Goal: Task Accomplishment & Management: Use online tool/utility

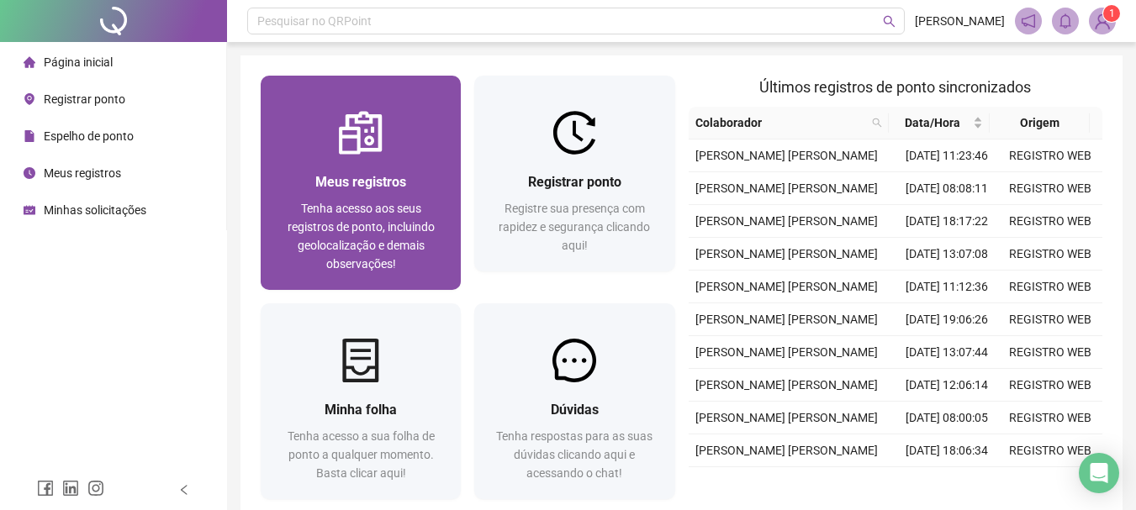
click at [407, 213] on span "Tenha acesso aos seus registros de ponto, incluindo geolocalização e demais obs…" at bounding box center [360, 236] width 147 height 69
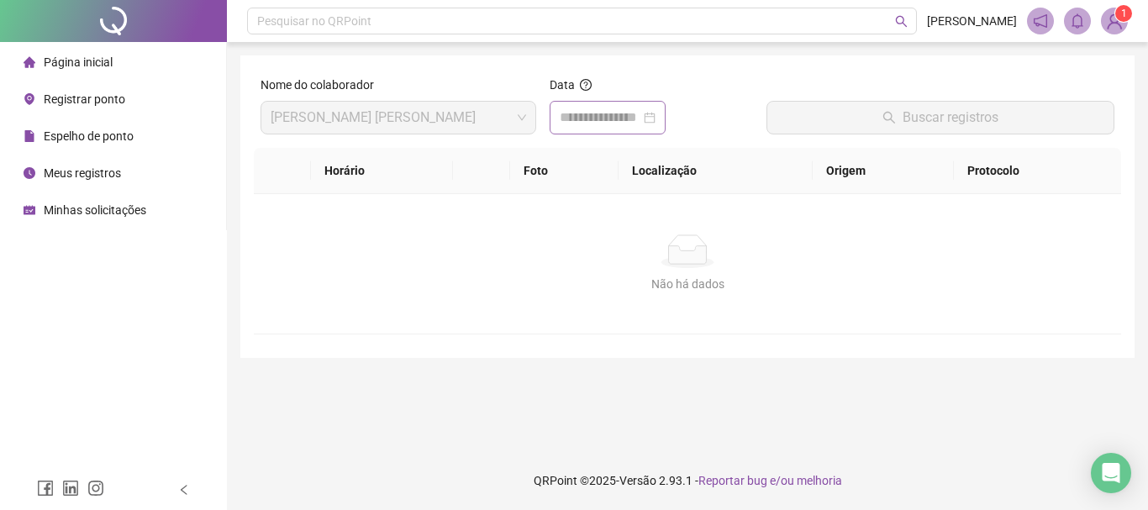
click at [656, 118] on div at bounding box center [608, 118] width 96 height 20
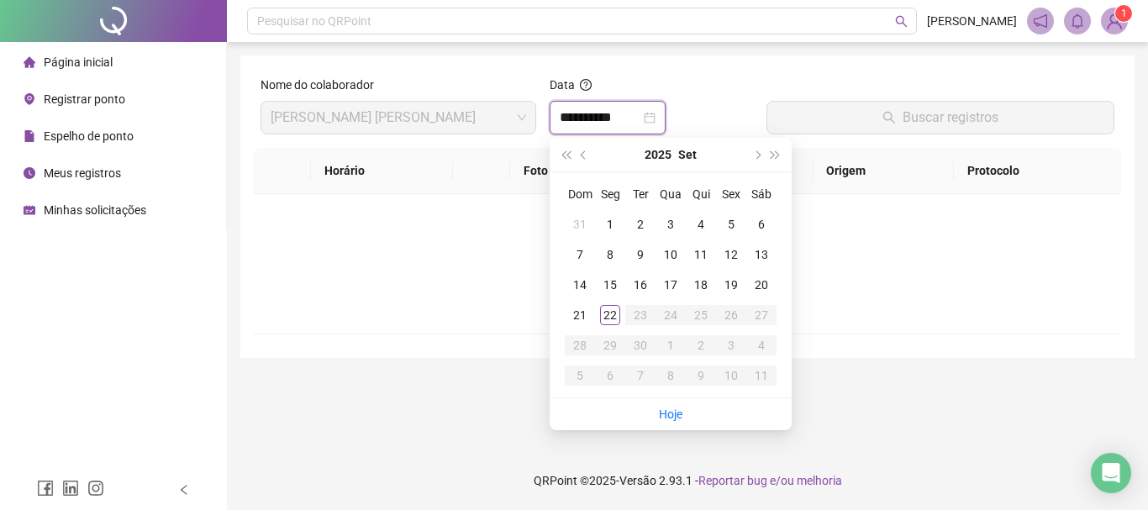
type input "**********"
click at [613, 317] on div "22" at bounding box center [610, 315] width 20 height 20
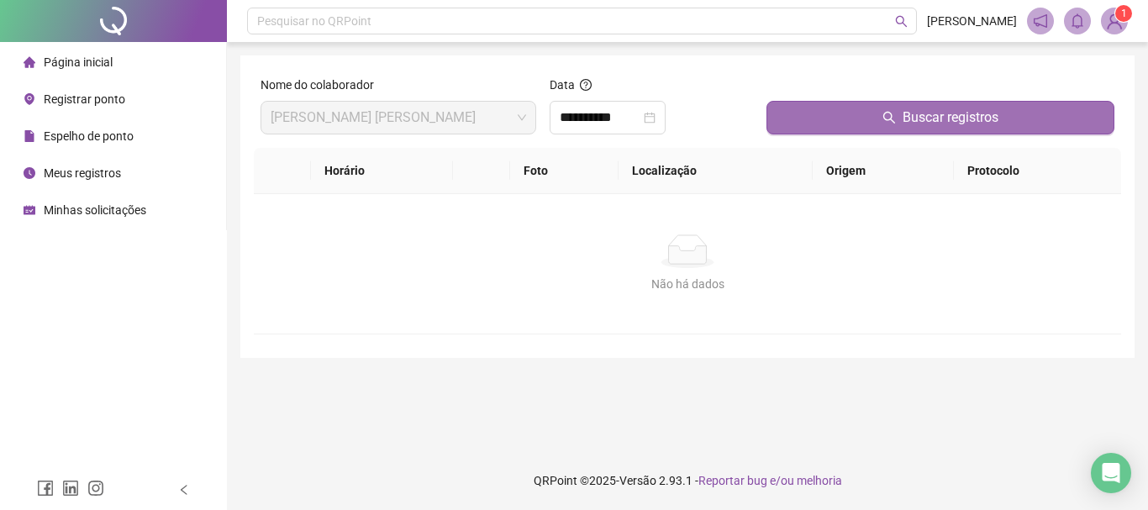
click at [877, 116] on button "Buscar registros" at bounding box center [941, 118] width 348 height 34
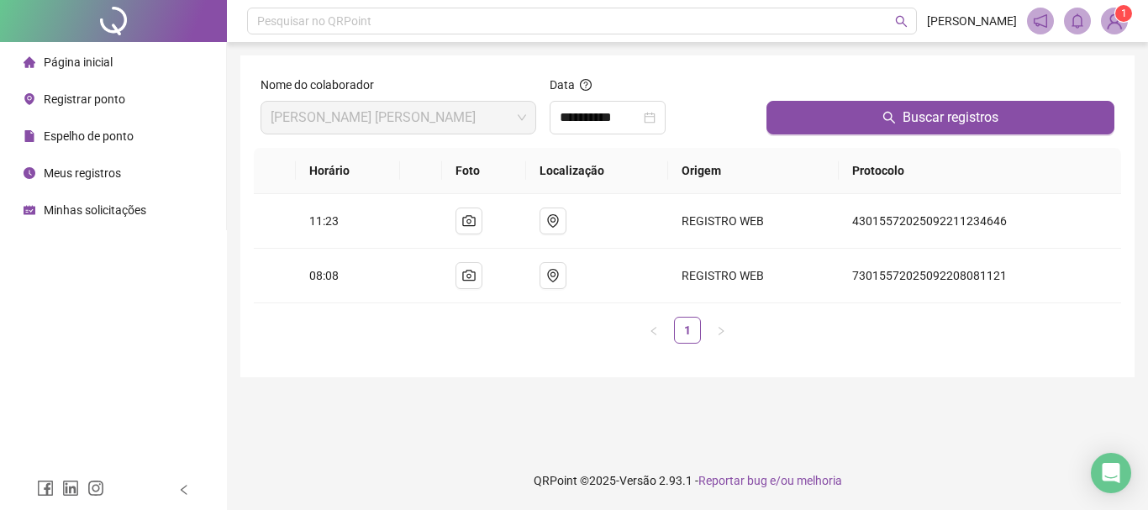
click at [111, 102] on span "Registrar ponto" at bounding box center [85, 98] width 82 height 13
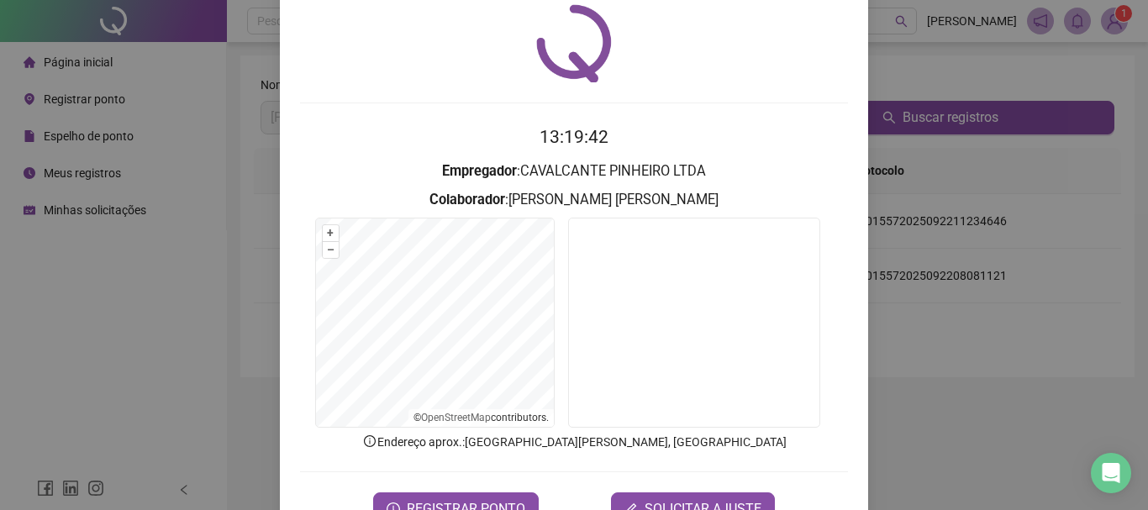
scroll to position [109, 0]
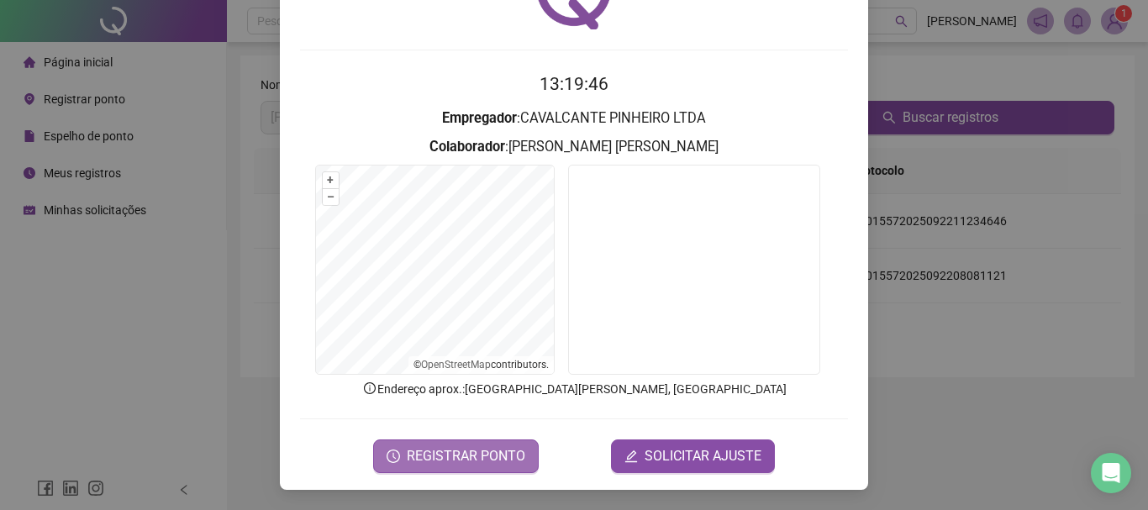
click at [437, 460] on span "REGISTRAR PONTO" at bounding box center [466, 456] width 119 height 20
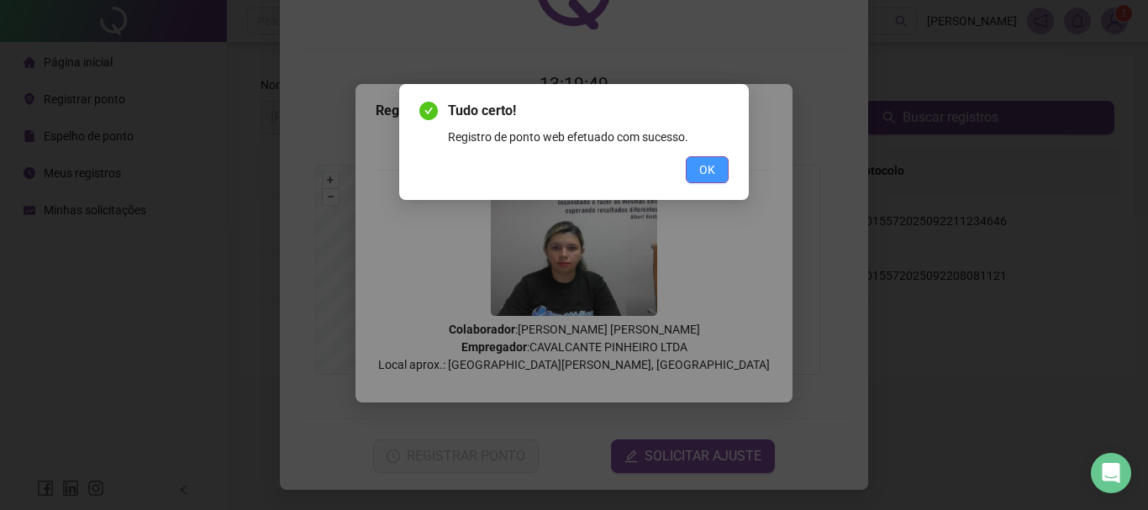
click at [712, 177] on span "OK" at bounding box center [707, 170] width 16 height 18
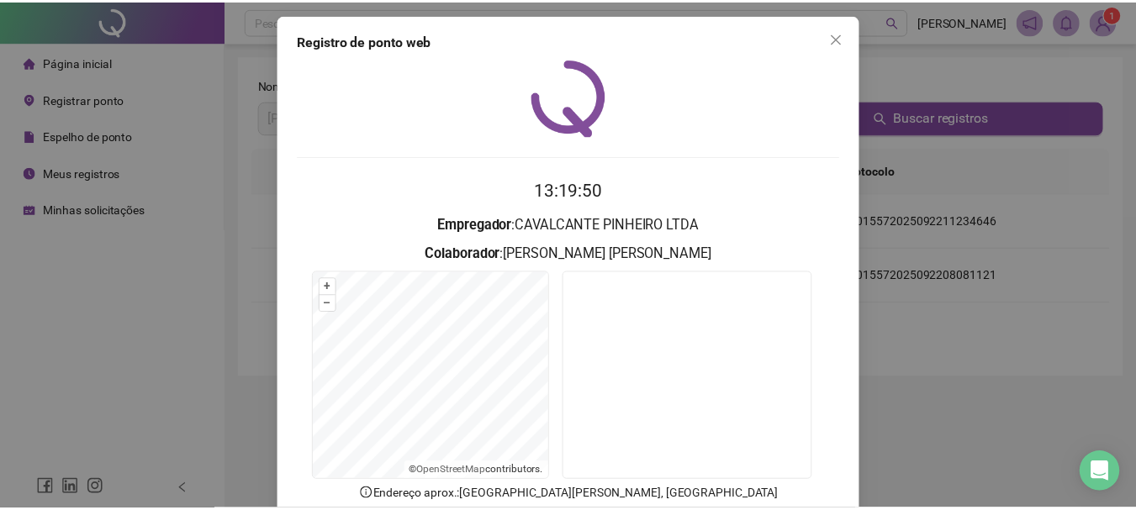
scroll to position [0, 0]
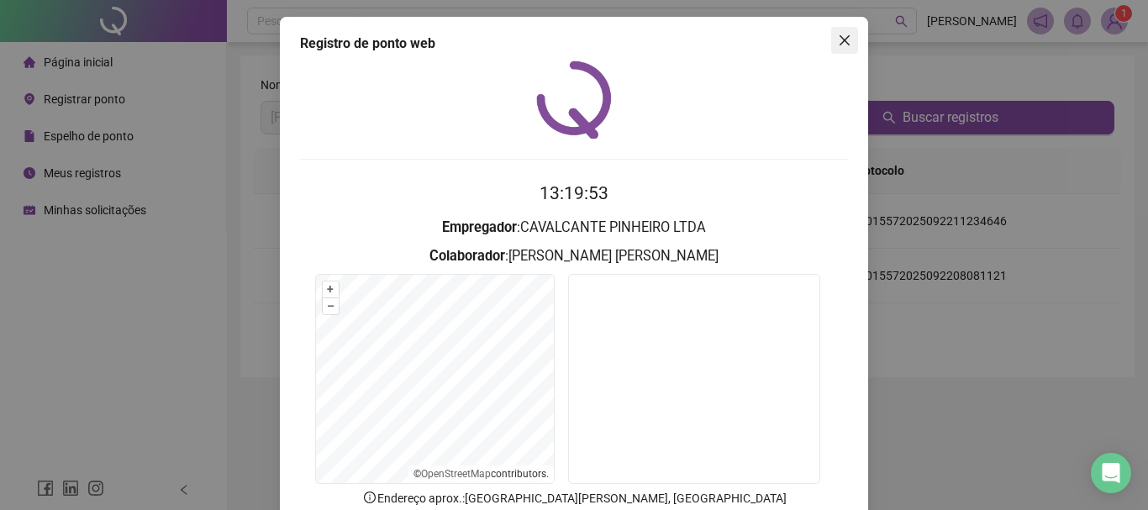
click at [841, 46] on icon "close" at bounding box center [844, 40] width 13 height 13
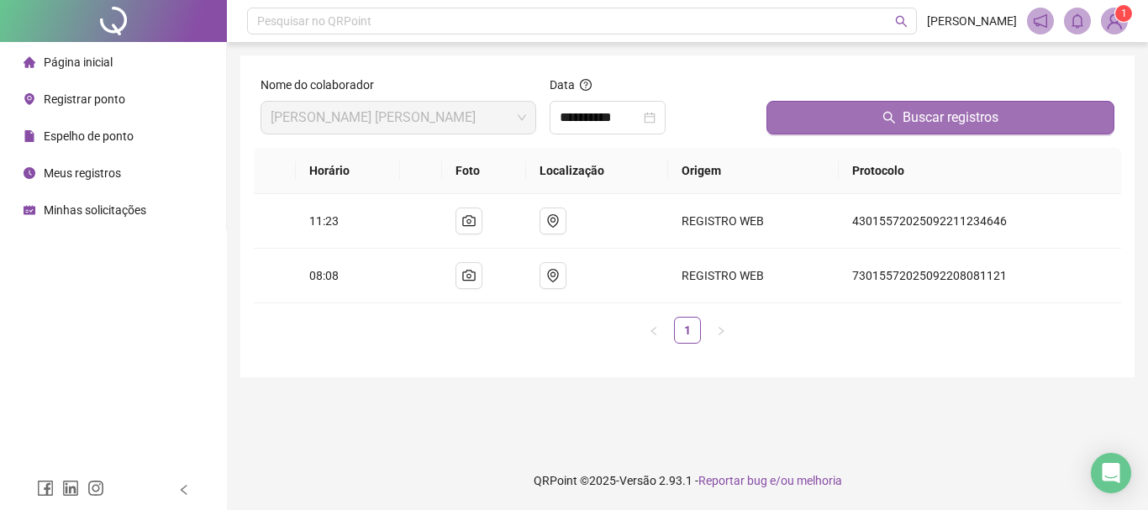
click at [875, 118] on button "Buscar registros" at bounding box center [941, 118] width 348 height 34
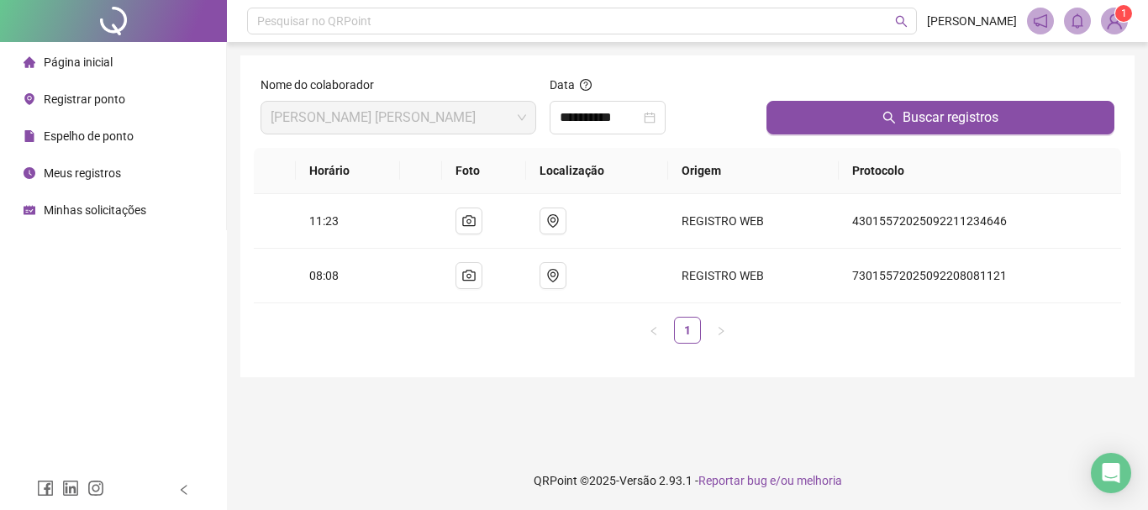
click at [83, 56] on span "Página inicial" at bounding box center [78, 61] width 69 height 13
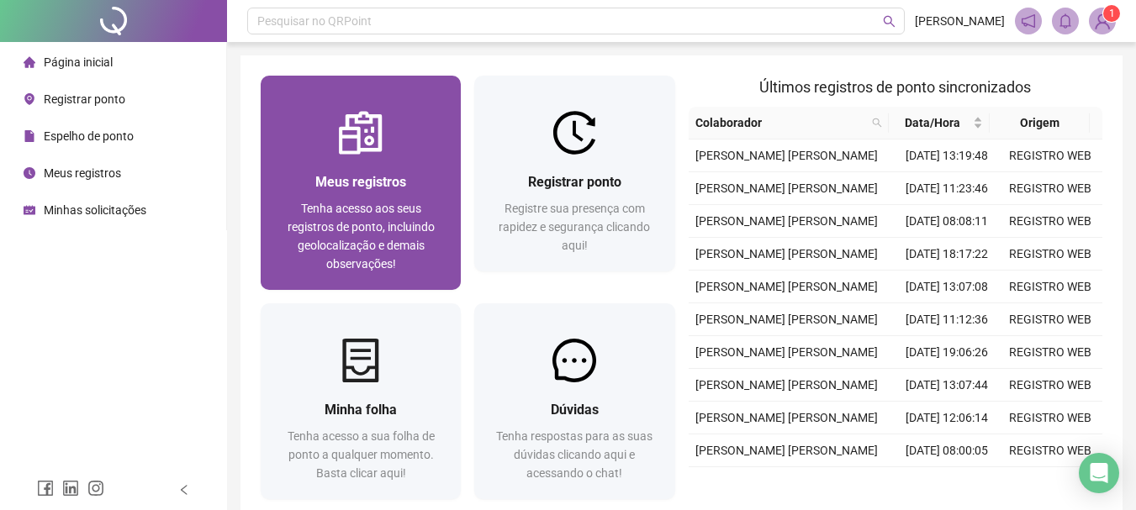
click at [366, 164] on div "Meus registros Tenha acesso aos seus registros de ponto, incluindo geolocalizaç…" at bounding box center [361, 222] width 200 height 135
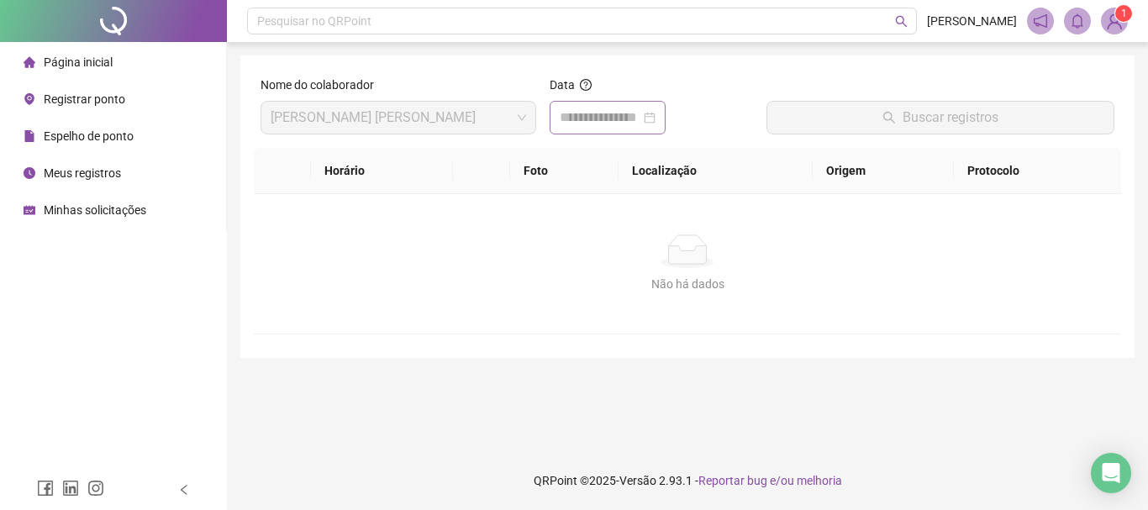
click at [656, 123] on div at bounding box center [608, 118] width 96 height 20
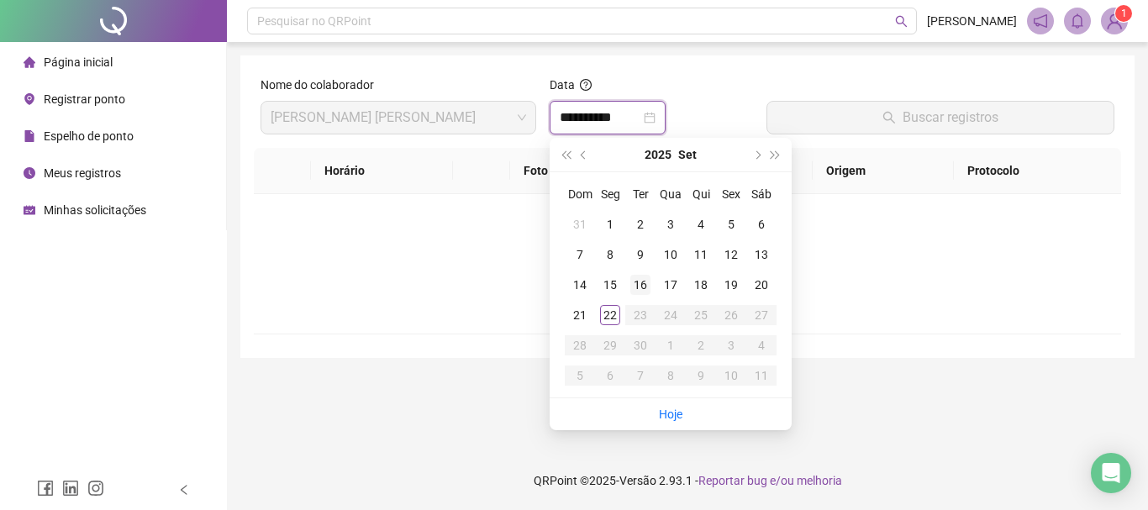
type input "**********"
click at [614, 319] on div "22" at bounding box center [610, 315] width 20 height 20
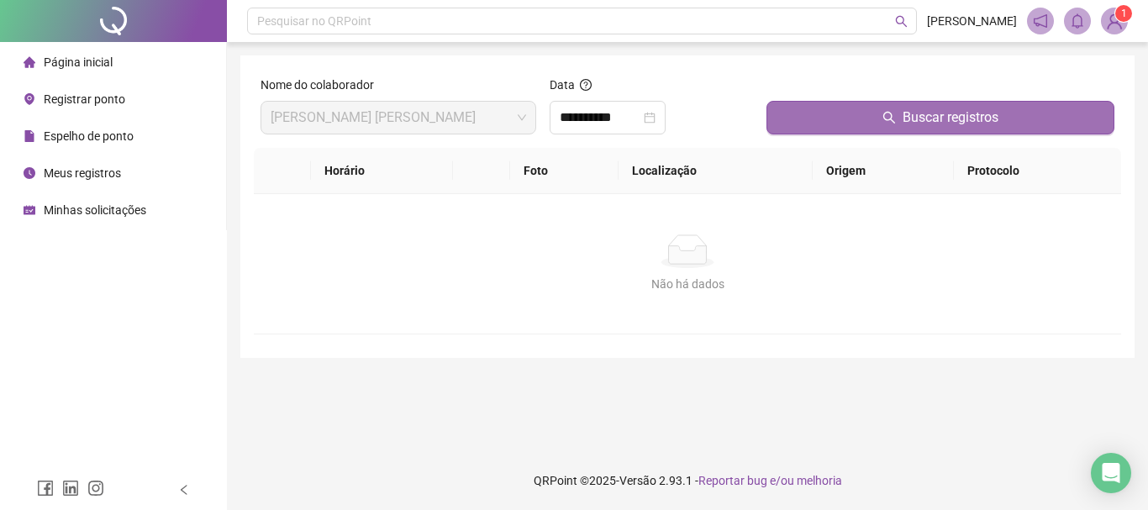
click at [958, 117] on span "Buscar registros" at bounding box center [951, 118] width 96 height 20
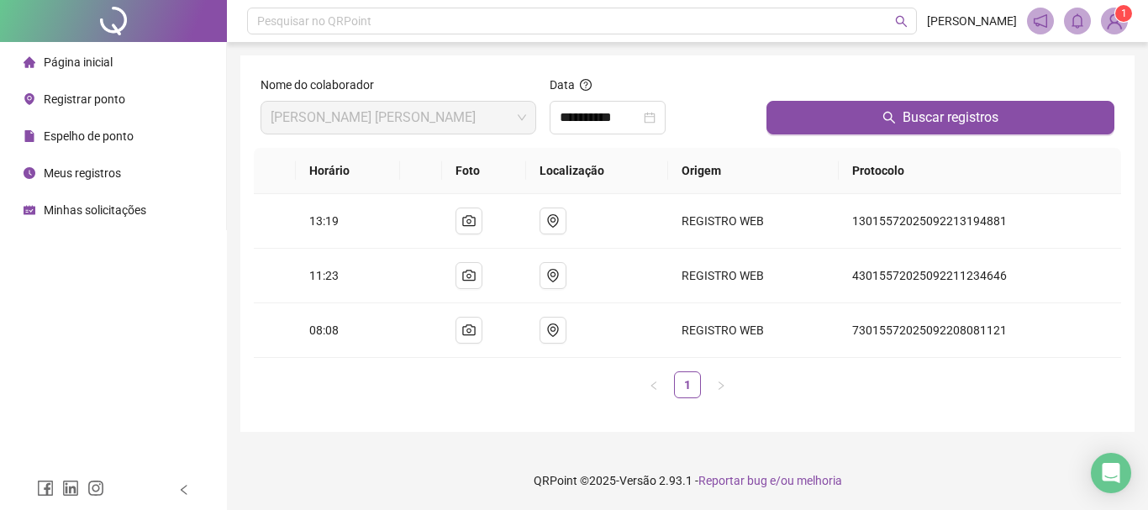
click at [66, 62] on span "Página inicial" at bounding box center [78, 61] width 69 height 13
